Goal: Transaction & Acquisition: Purchase product/service

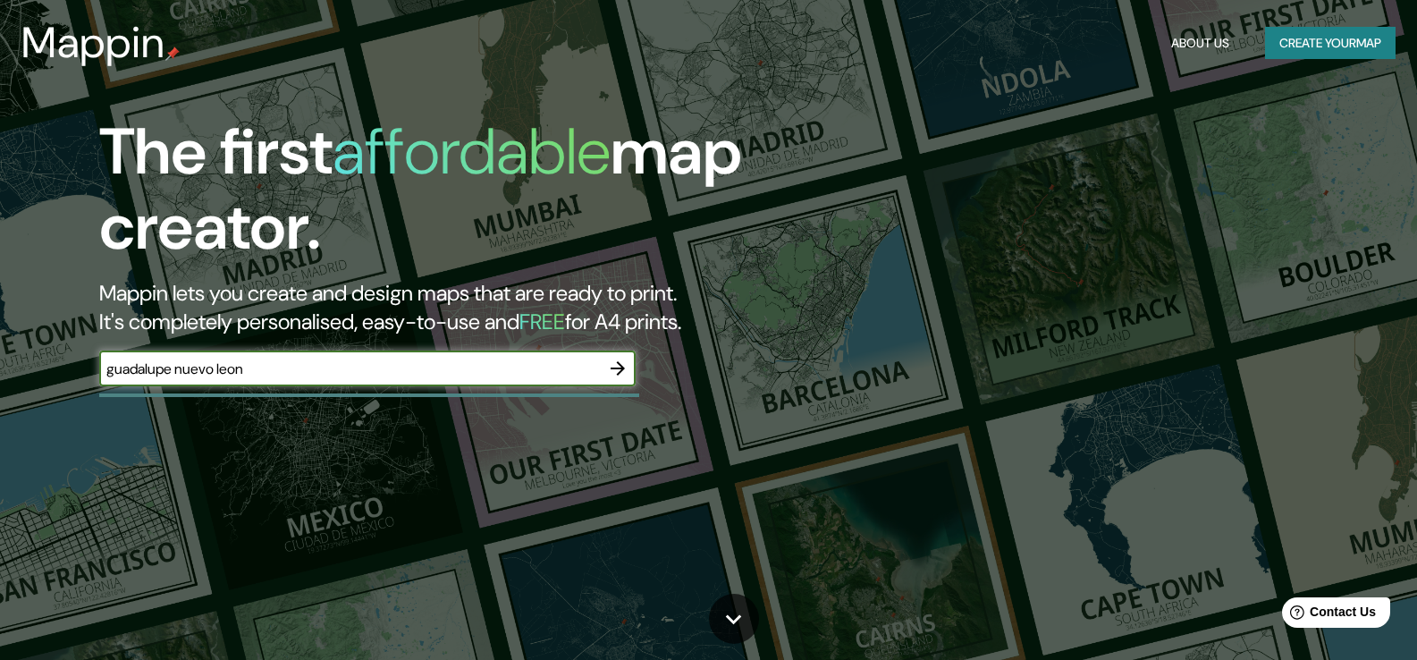
type input "guadalupe nuevo leon"
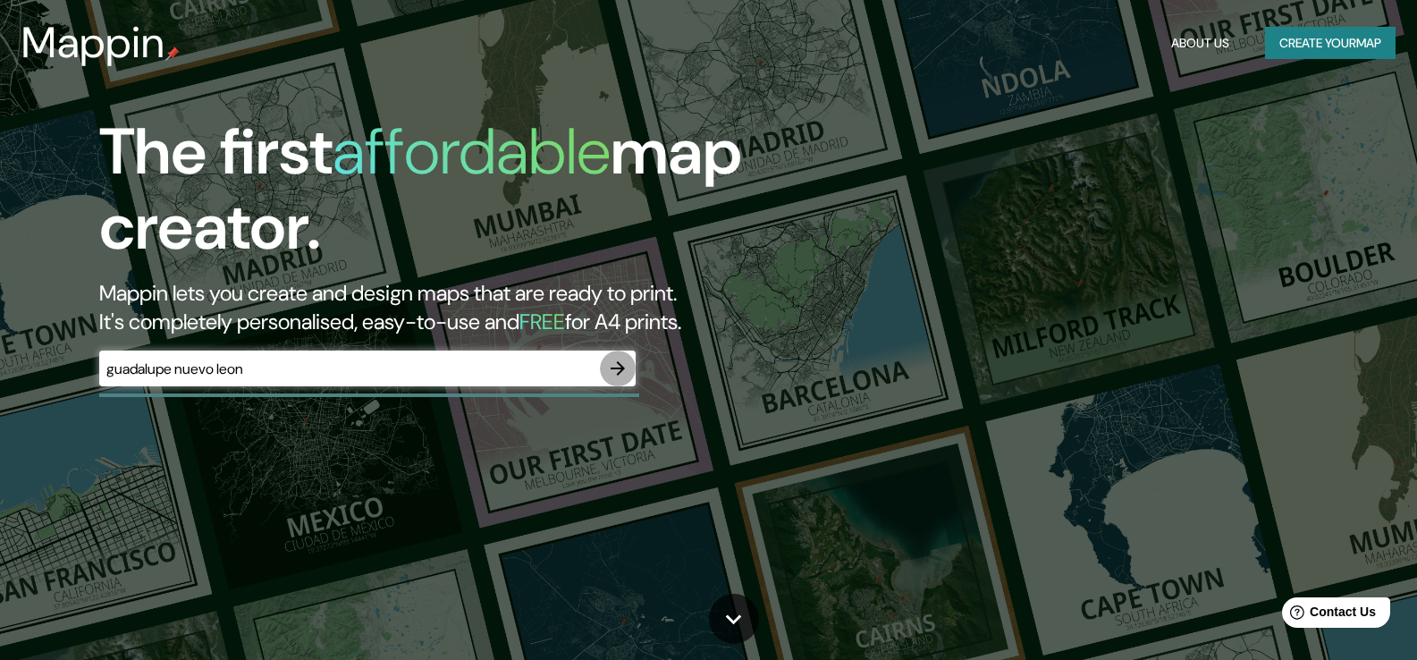
click at [621, 360] on icon "button" at bounding box center [617, 368] width 21 height 21
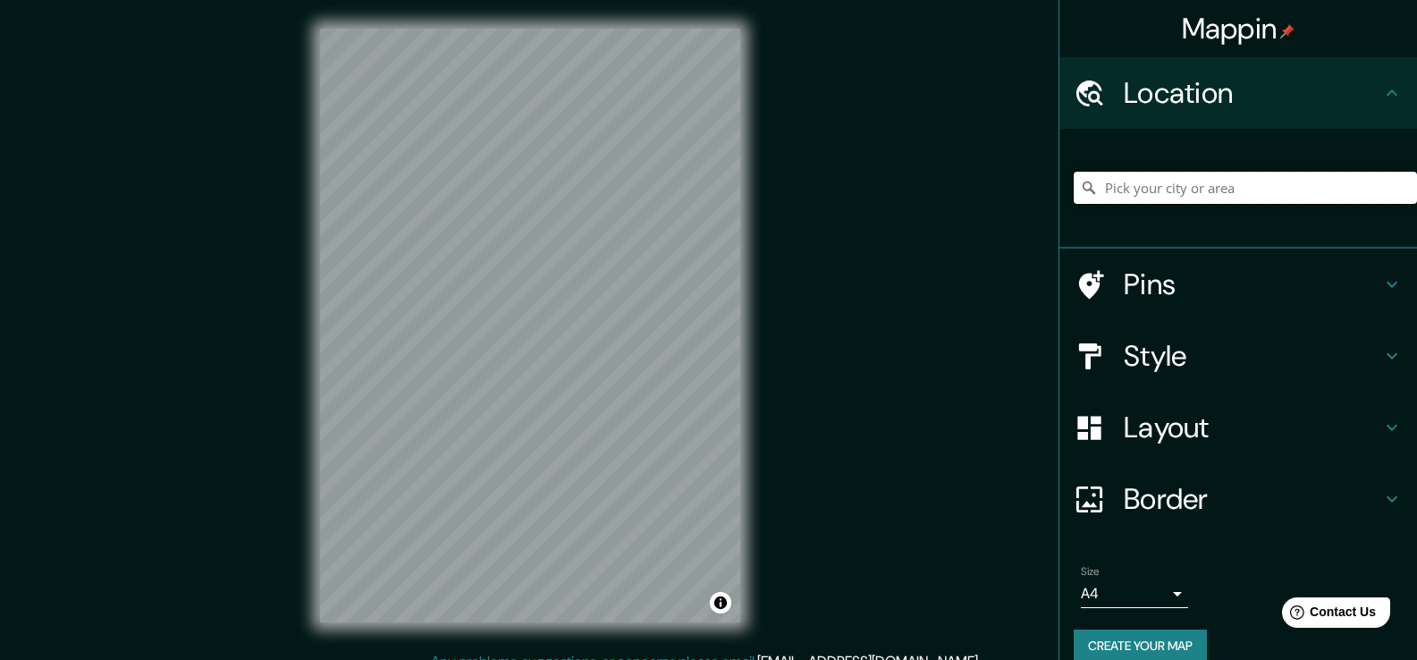
click at [1167, 199] on input "Pick your city or area" at bounding box center [1245, 188] width 343 height 32
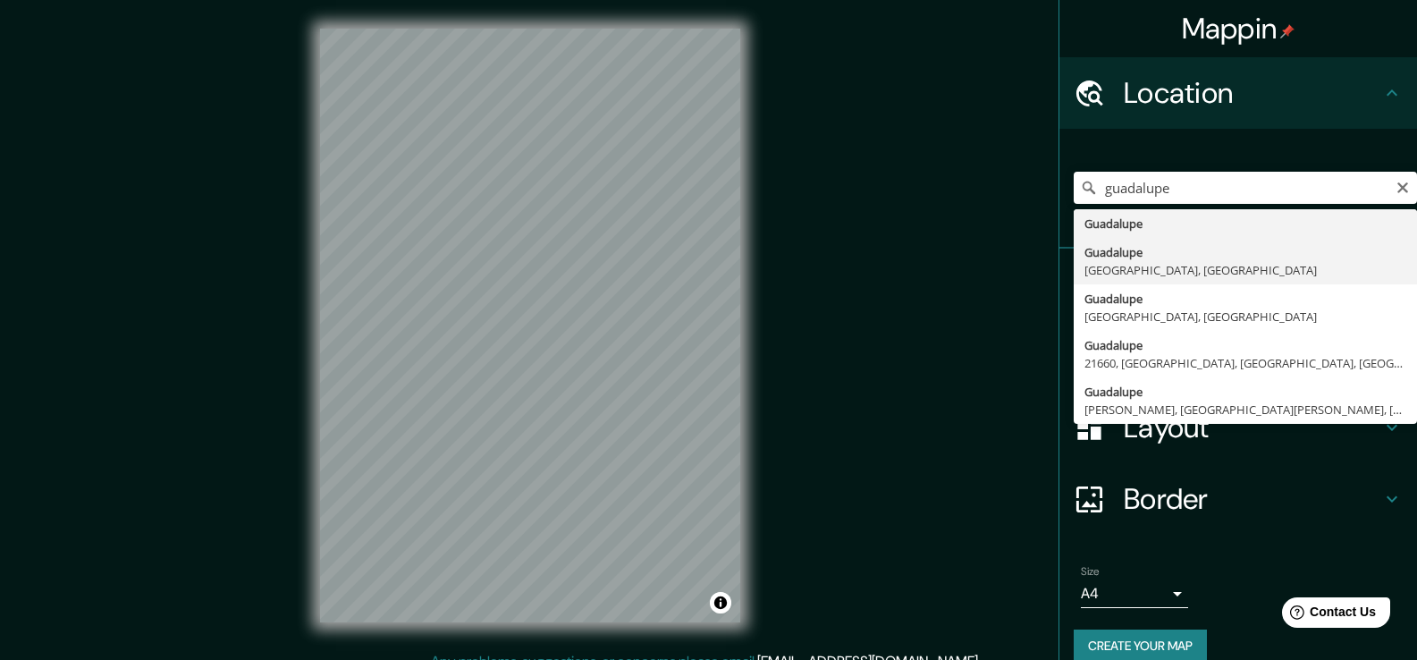
type input "[GEOGRAPHIC_DATA], [GEOGRAPHIC_DATA], [GEOGRAPHIC_DATA]"
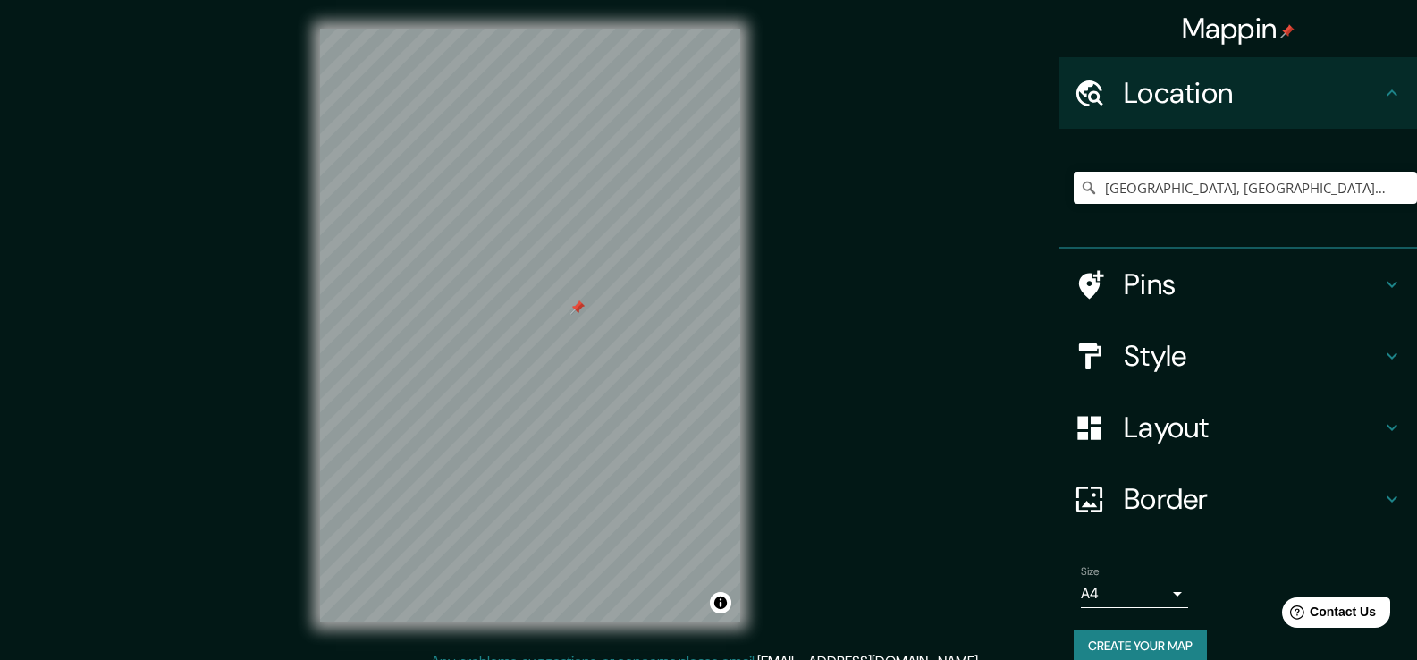
click at [582, 314] on div at bounding box center [577, 307] width 14 height 14
click at [572, 306] on div at bounding box center [577, 307] width 14 height 14
click at [573, 311] on div at bounding box center [578, 305] width 14 height 14
click at [675, 483] on div at bounding box center [676, 480] width 14 height 14
click at [666, 474] on div at bounding box center [671, 475] width 14 height 14
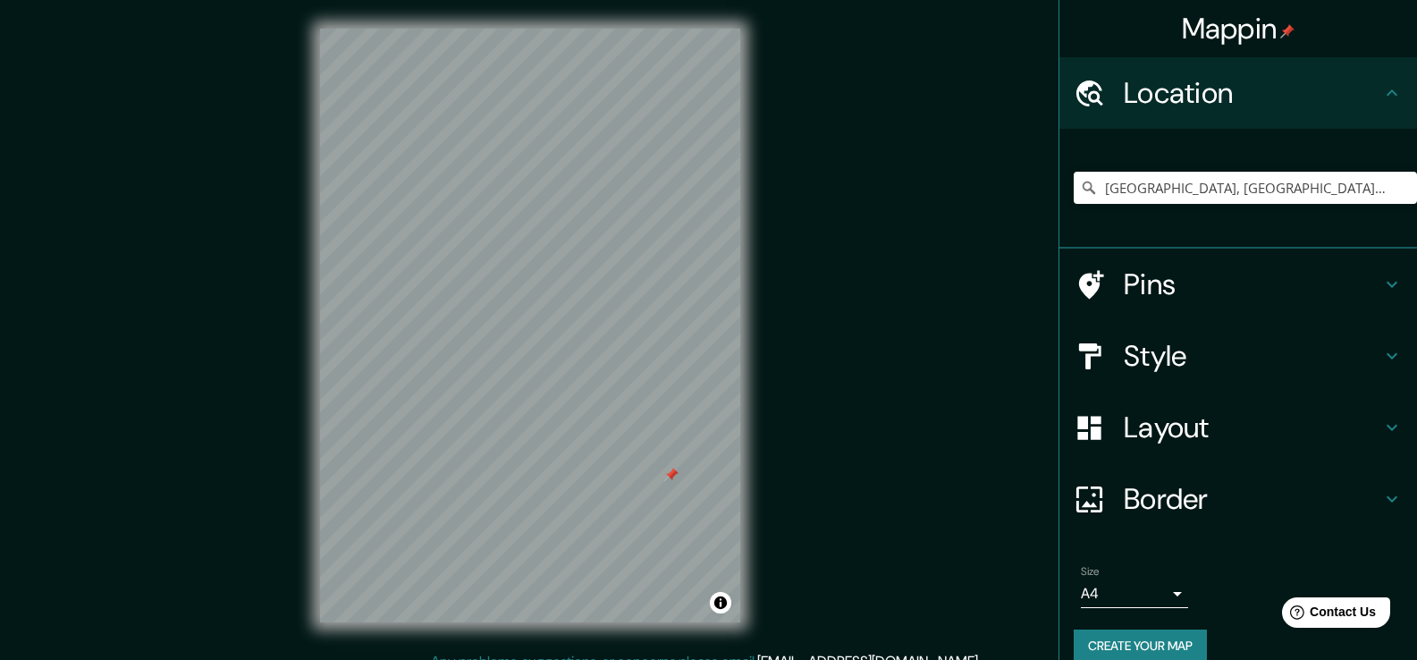
click at [669, 473] on div at bounding box center [671, 475] width 14 height 14
